Goal: Task Accomplishment & Management: Manage account settings

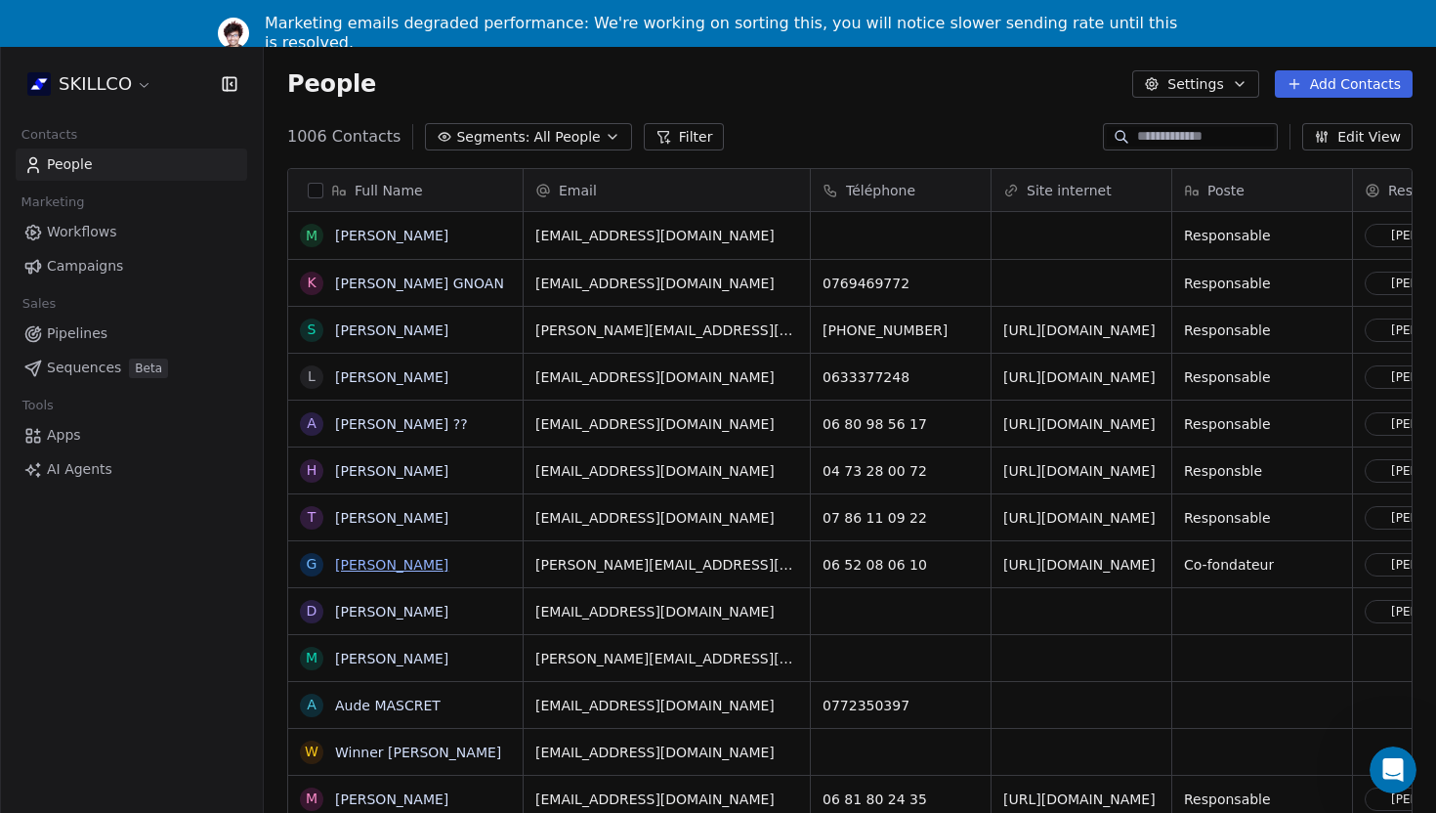
click at [389, 561] on link "[PERSON_NAME]" at bounding box center [391, 565] width 113 height 16
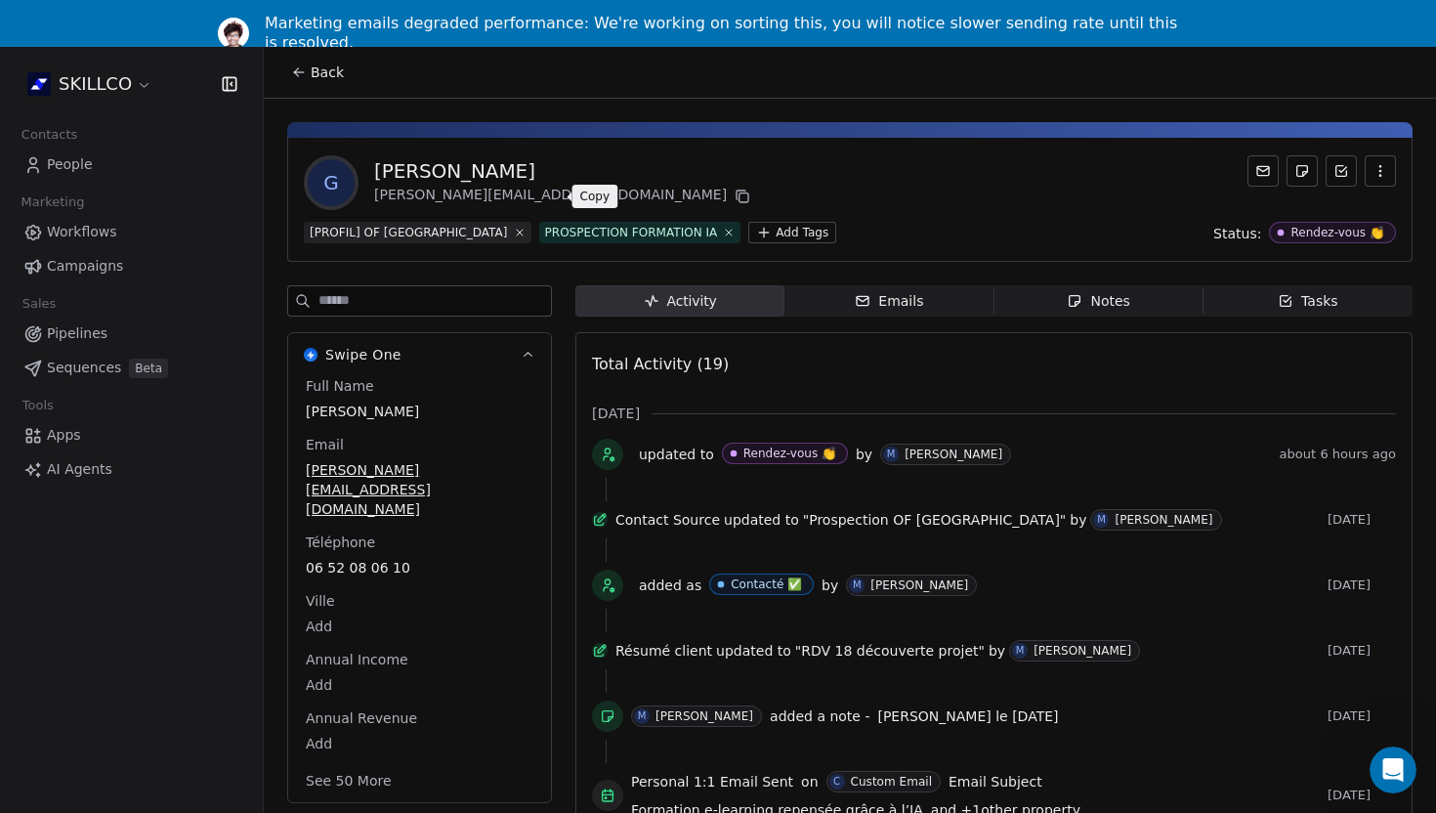
click at [734, 199] on icon at bounding box center [742, 197] width 16 height 16
click at [582, 19] on div "Marketing emails degraded performance: We're working on sorting this, you will …" at bounding box center [726, 33] width 922 height 39
click at [677, 85] on div "Back" at bounding box center [850, 72] width 1172 height 51
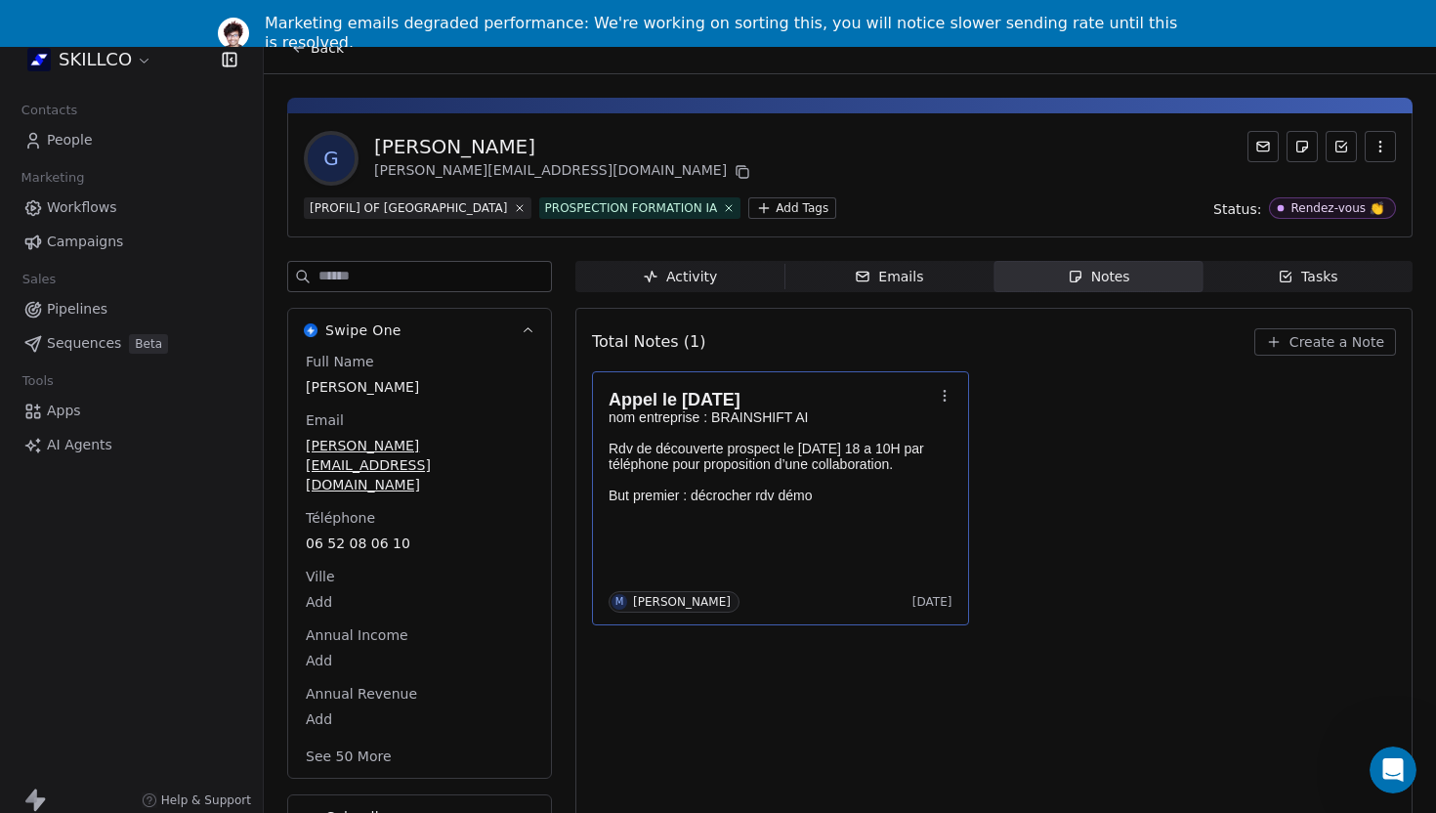
scroll to position [47, 0]
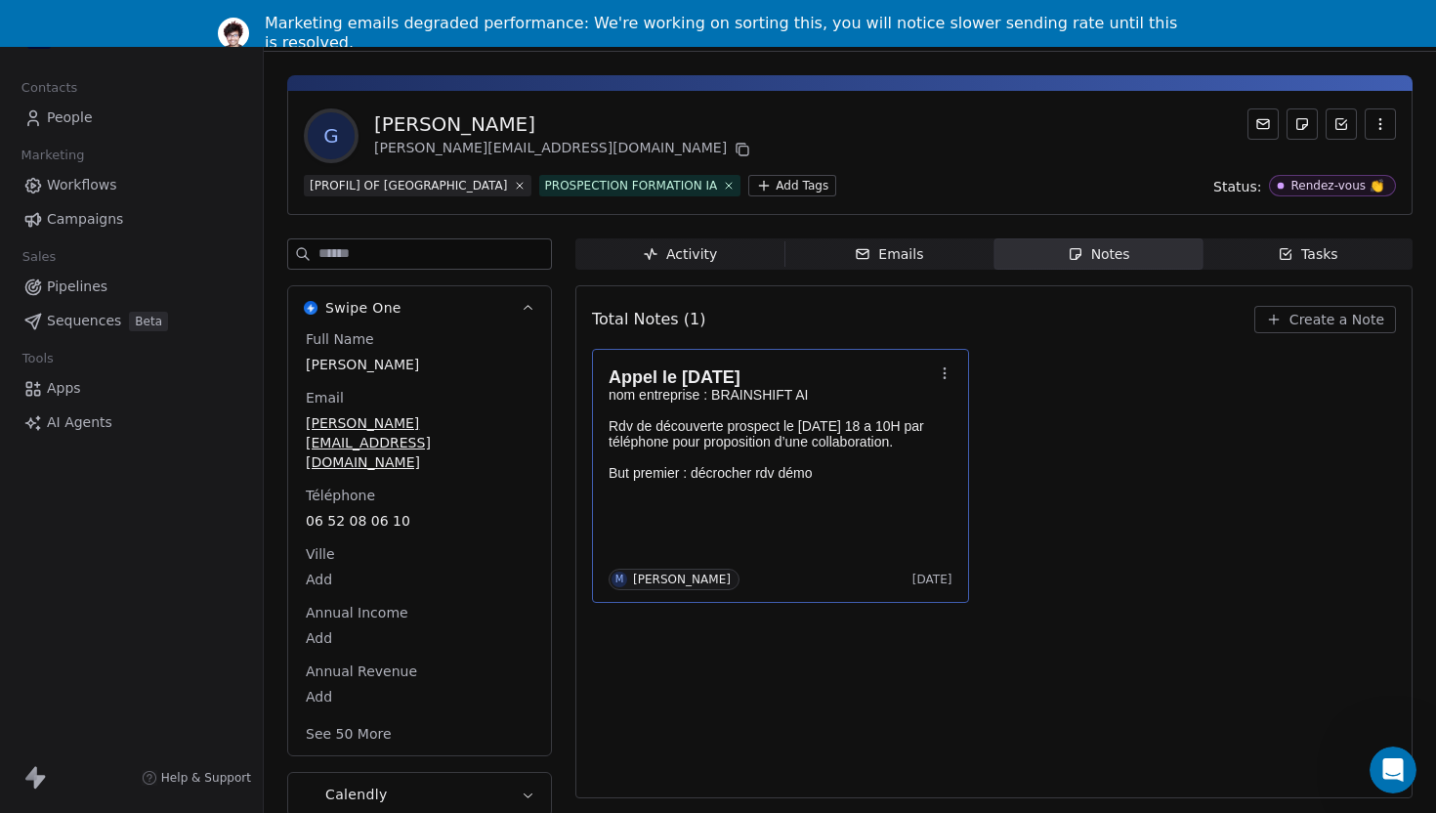
click at [772, 538] on div "Appel le 16/09/25 nom entreprise : BRAINSHIFT AI Rdv de découverte prospect le …" at bounding box center [780, 475] width 344 height 229
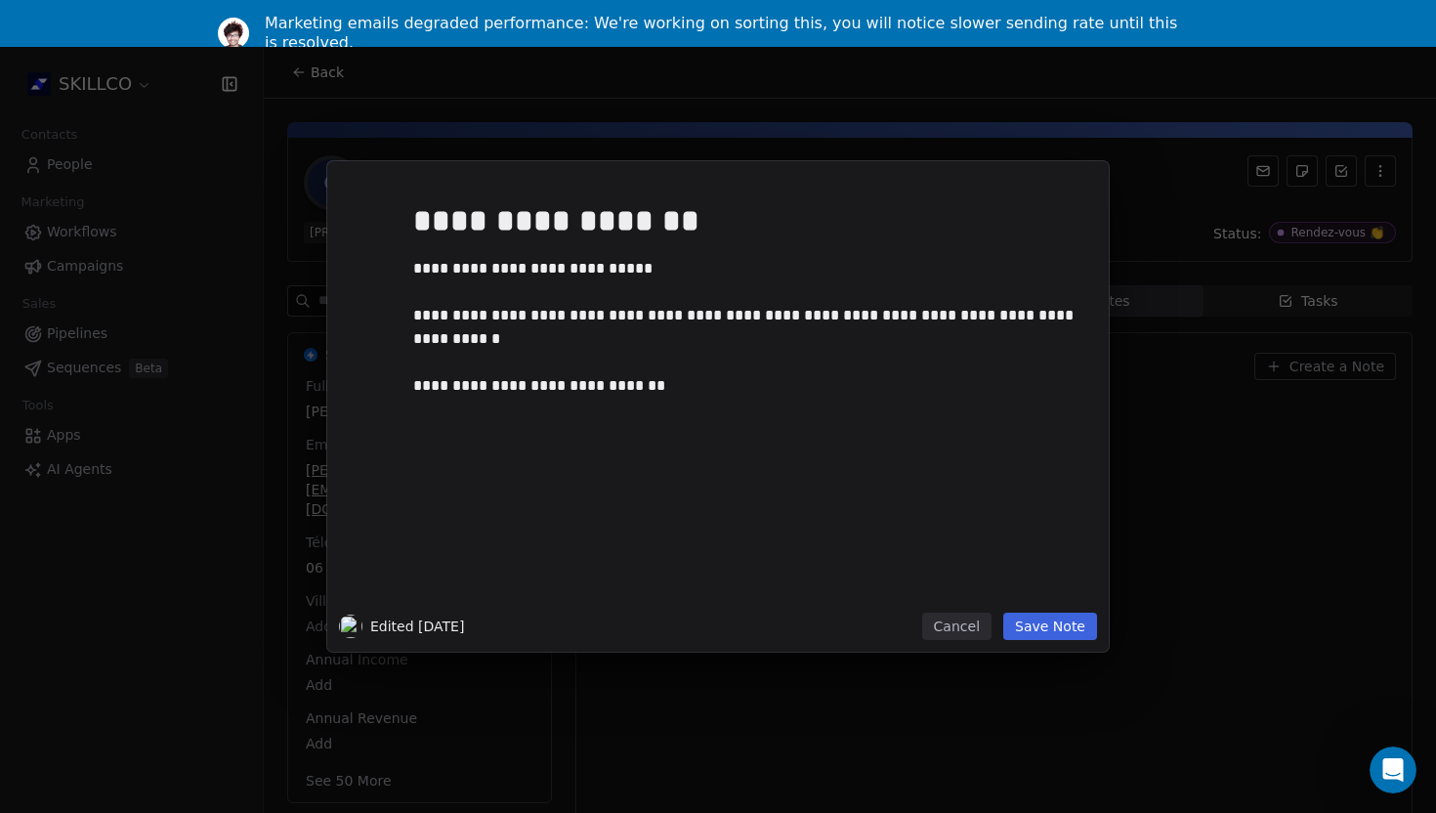
click at [1066, 631] on button "Save Note" at bounding box center [1050, 625] width 94 height 27
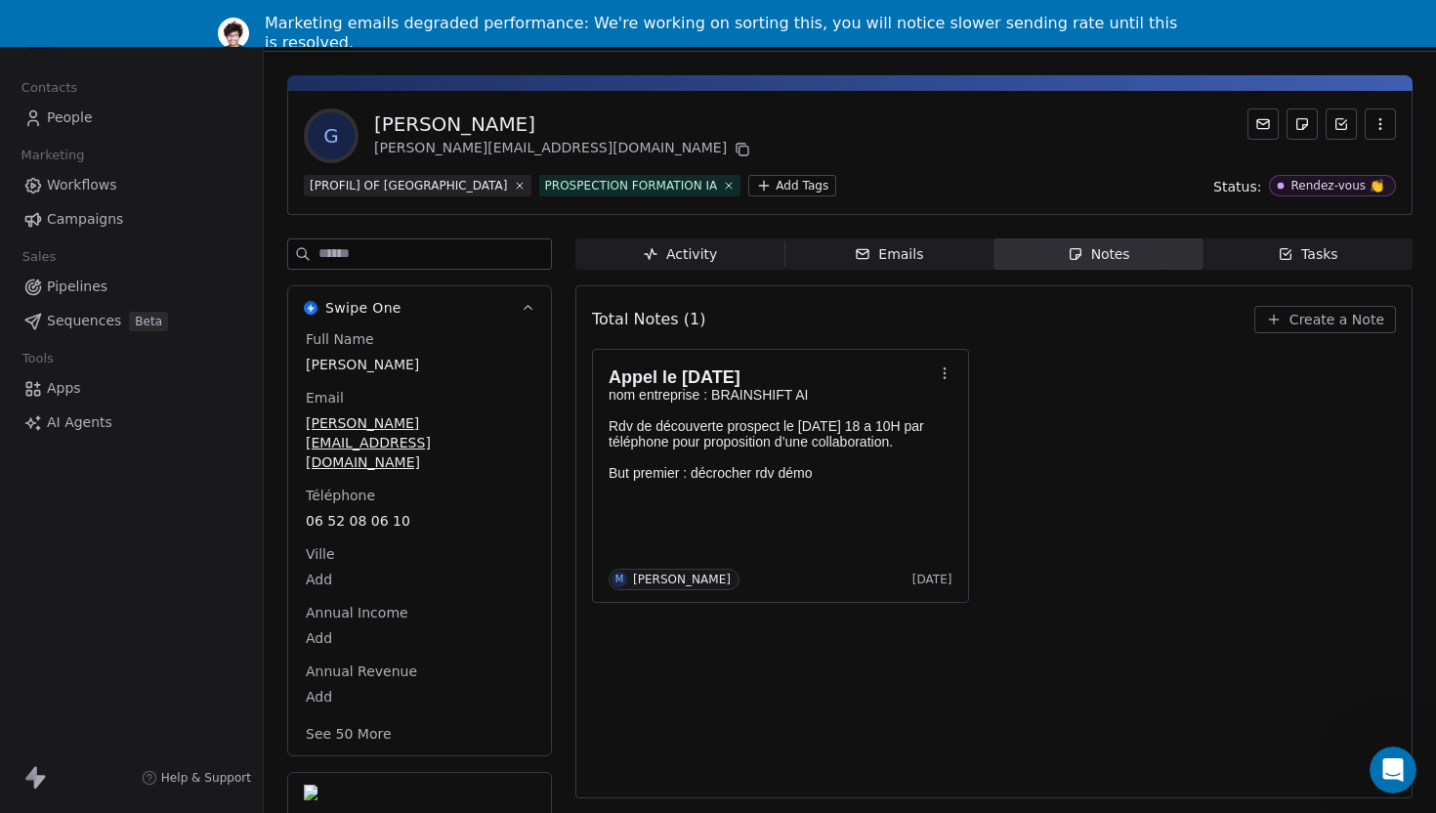
click at [1306, 319] on span "Create a Note" at bounding box center [1336, 320] width 95 height 20
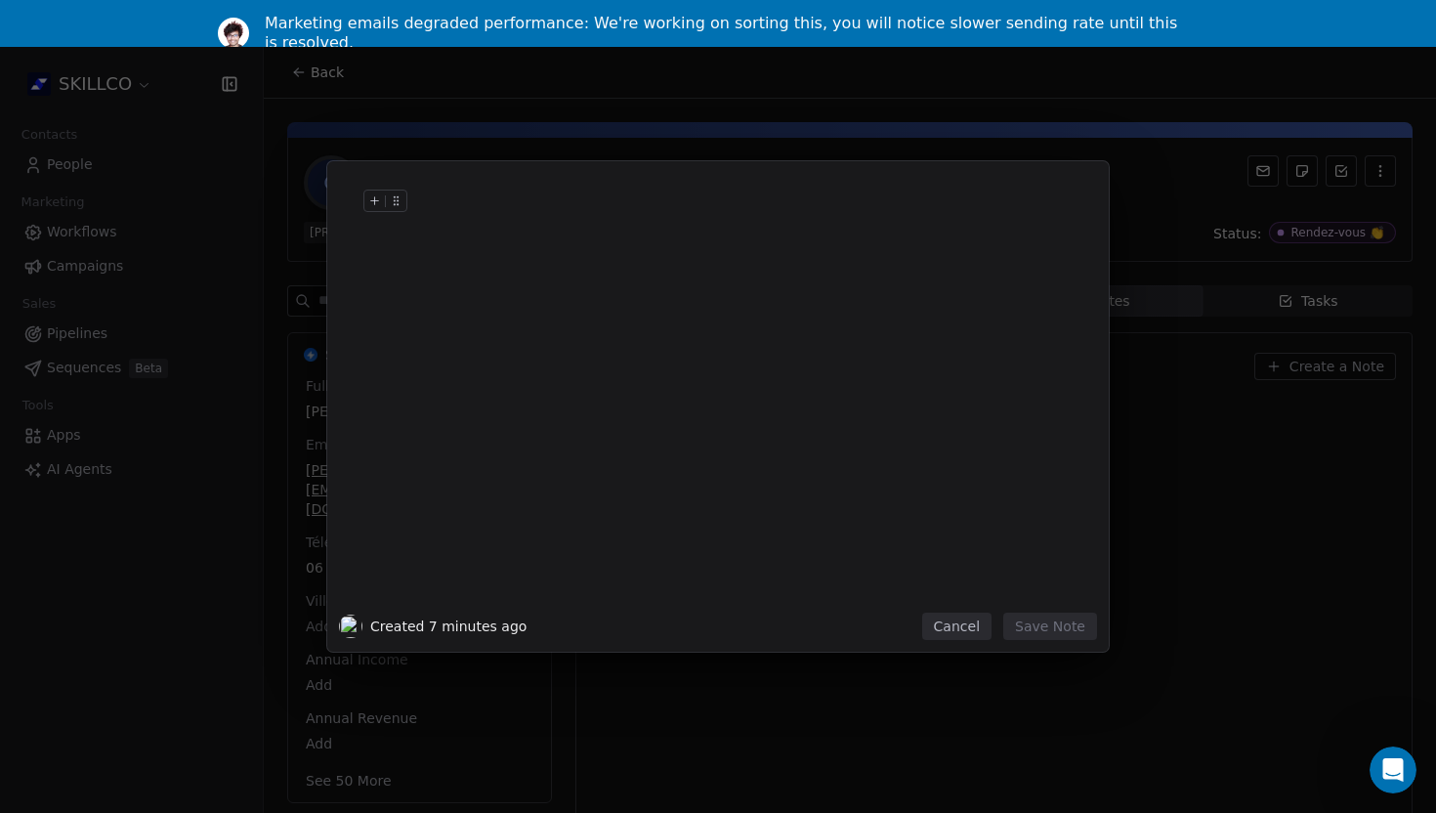
click at [434, 238] on div at bounding box center [747, 220] width 668 height 47
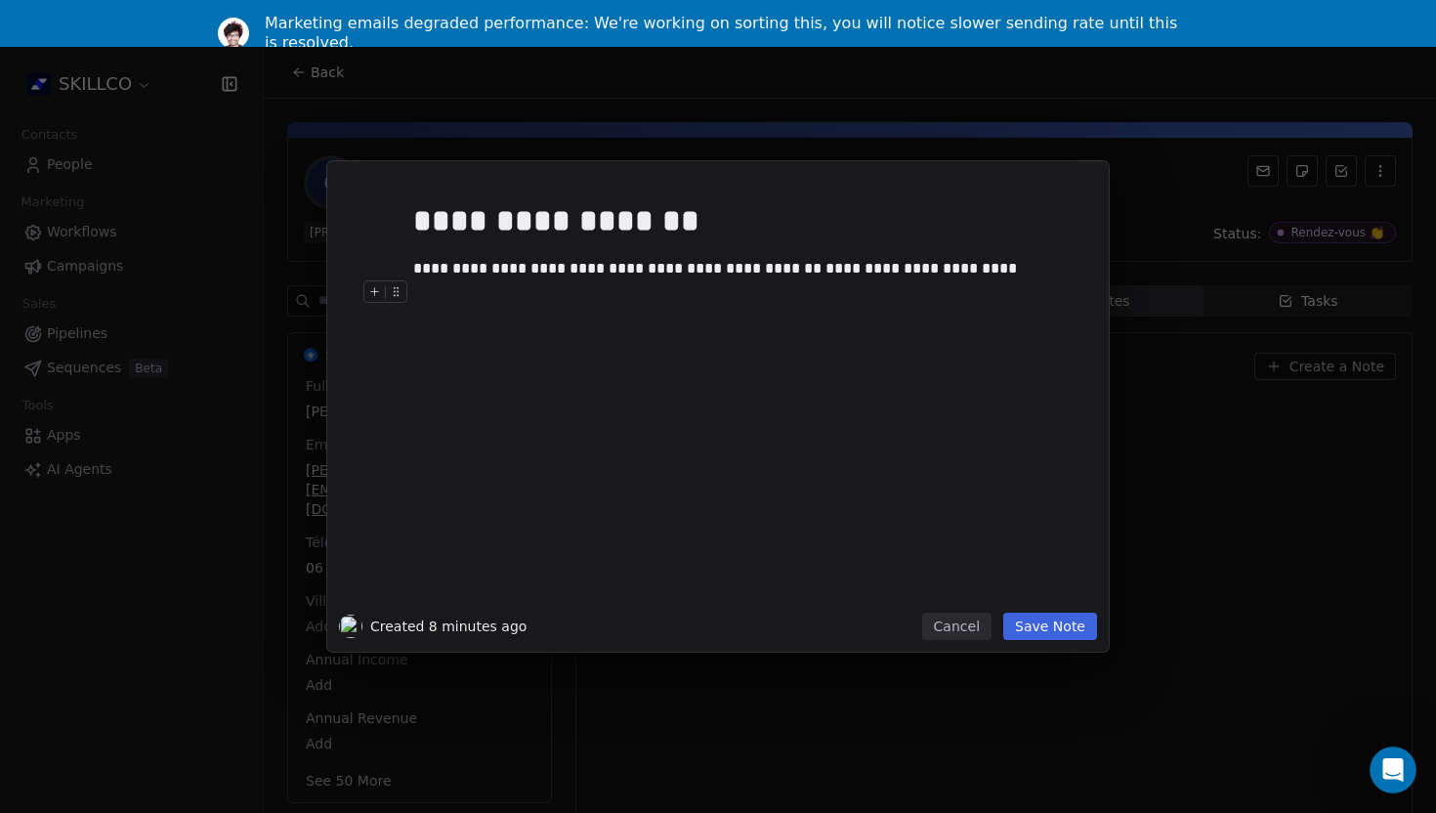
click at [1038, 631] on button "Save Note" at bounding box center [1050, 625] width 94 height 27
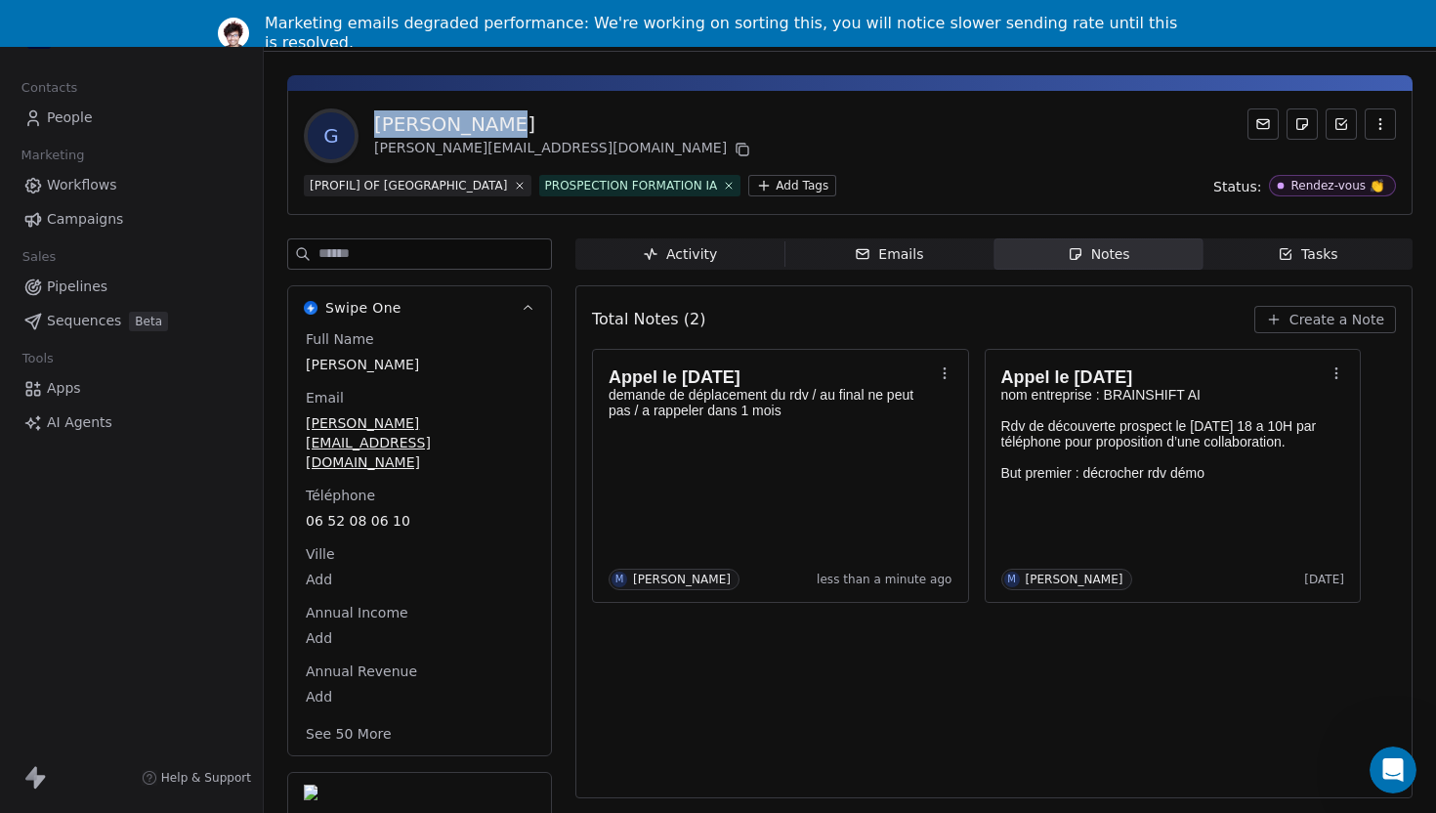
drag, startPoint x: 499, startPoint y: 120, endPoint x: 358, endPoint y: 123, distance: 140.7
click at [358, 123] on div "G Gross Jérémy jeremy@brainshift-ai.com" at bounding box center [529, 135] width 450 height 55
copy div "[PERSON_NAME]"
click at [739, 666] on div "Total Notes (2) Create a Note Appel le 17/09/25 demande de déplacement du rdv /…" at bounding box center [994, 541] width 804 height 487
click at [1060, 501] on div "Appel le 16/09/25 nom entreprise : BRAINSHIFT AI Rdv de découverte prospect le …" at bounding box center [1173, 475] width 344 height 229
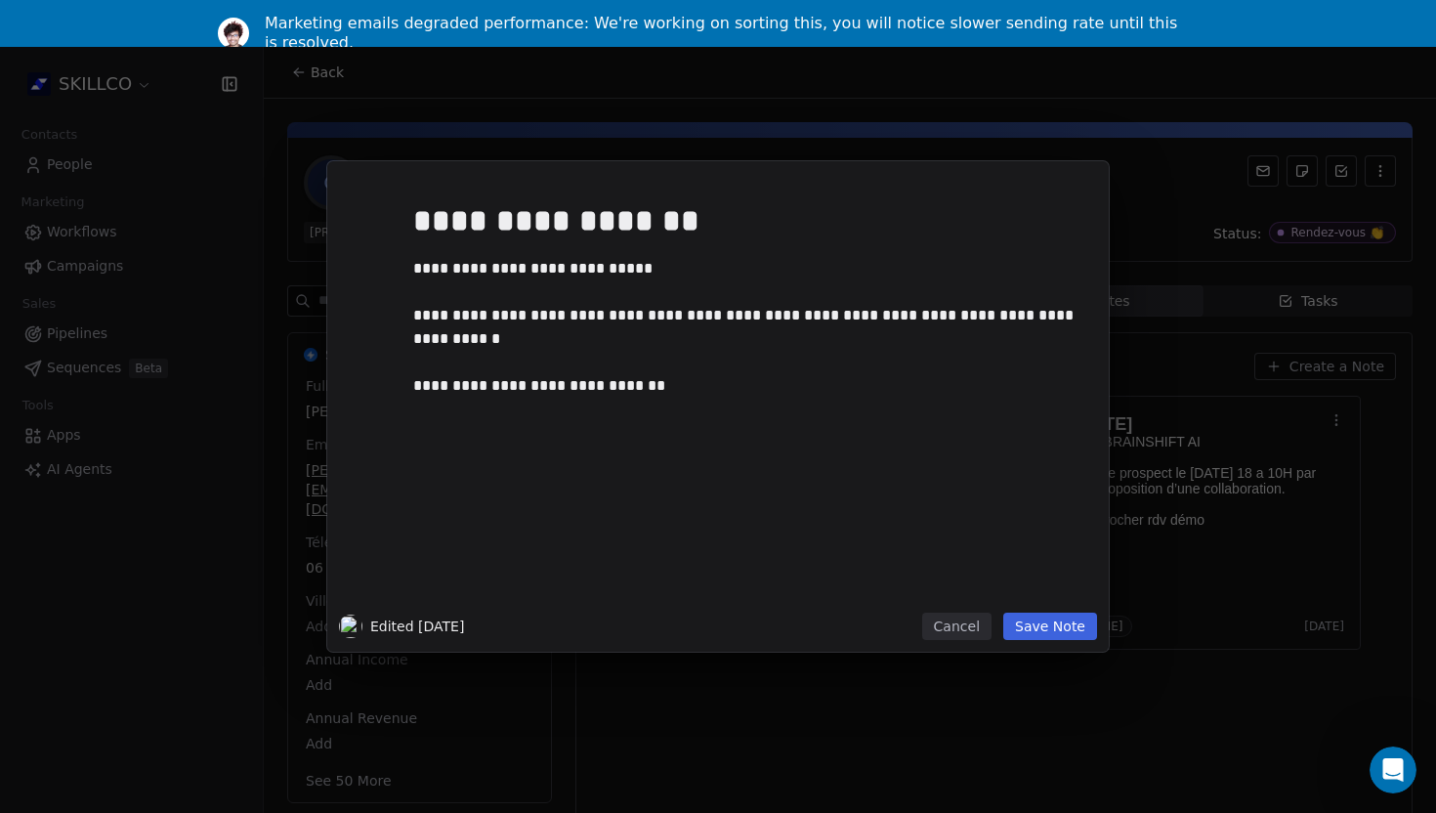
click at [1043, 626] on button "Save Note" at bounding box center [1050, 625] width 94 height 27
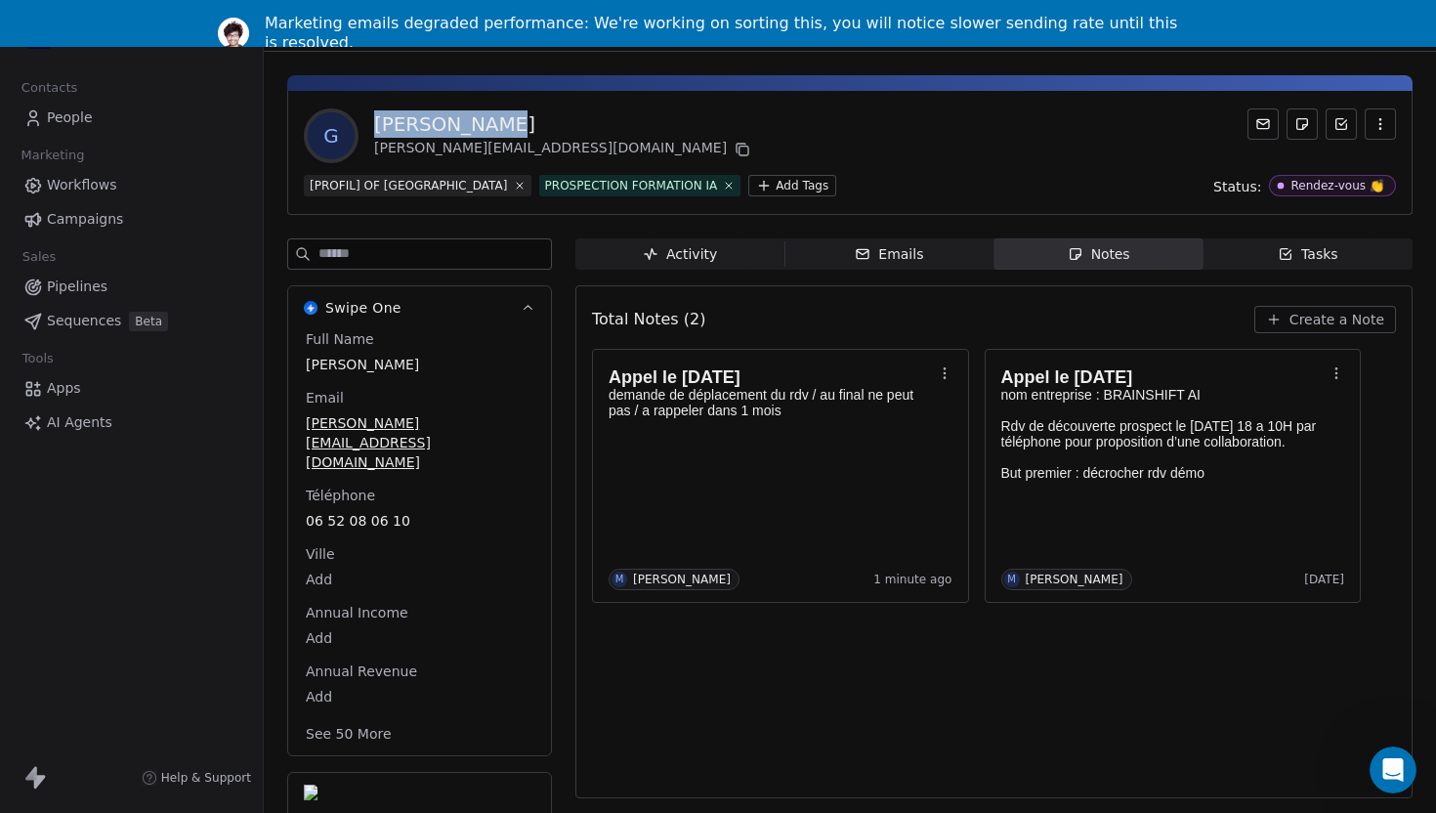
drag, startPoint x: 503, startPoint y: 118, endPoint x: 369, endPoint y: 127, distance: 134.1
click at [369, 127] on div "G Gross Jérémy jeremy@brainshift-ai.com" at bounding box center [529, 135] width 450 height 55
